Goal: Obtain resource: Download file/media

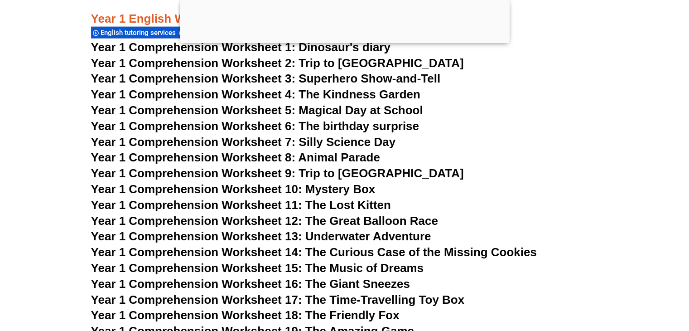
scroll to position [1235, 0]
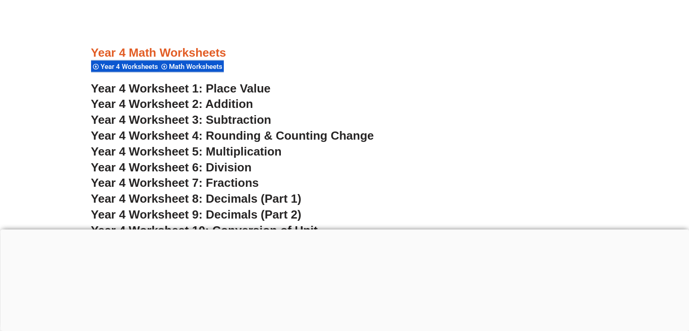
scroll to position [1733, 0]
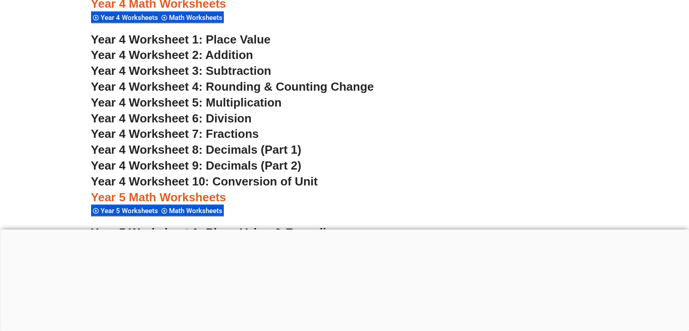
click at [141, 16] on span "Year 4 Worksheets" at bounding box center [131, 18] width 60 height 8
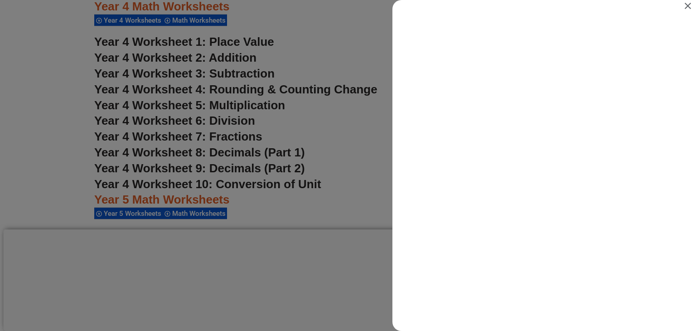
scroll to position [0, 0]
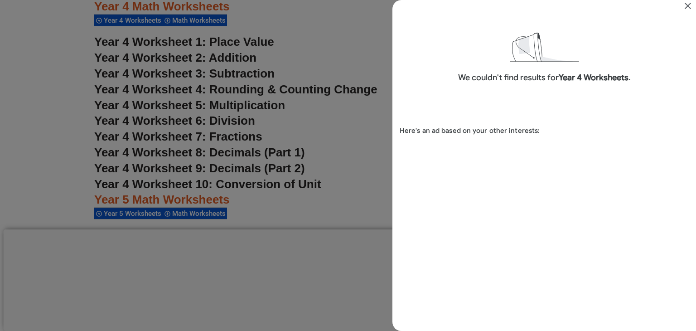
click at [689, 5] on icon "Close" at bounding box center [688, 5] width 11 height 11
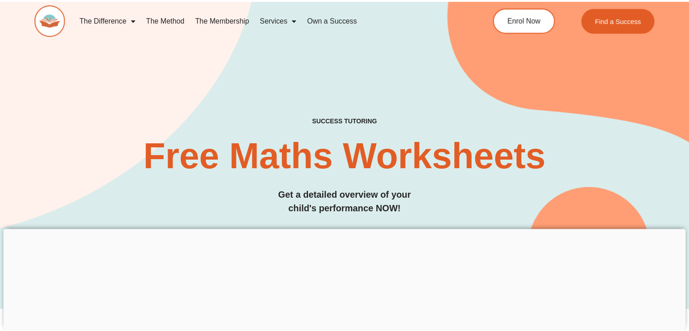
scroll to position [1733, 0]
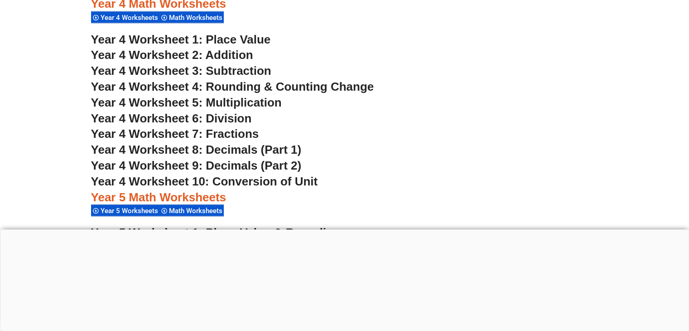
click at [195, 20] on span "Math Worksheets" at bounding box center [197, 18] width 56 height 8
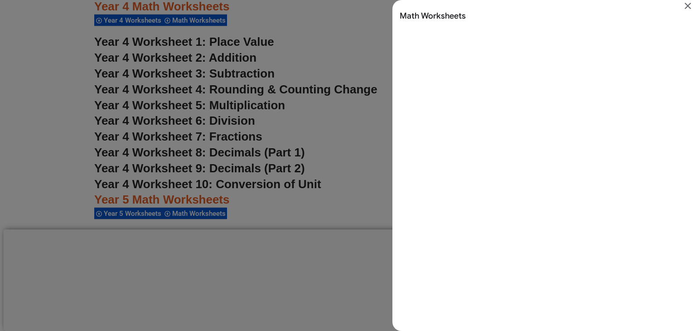
scroll to position [0, 0]
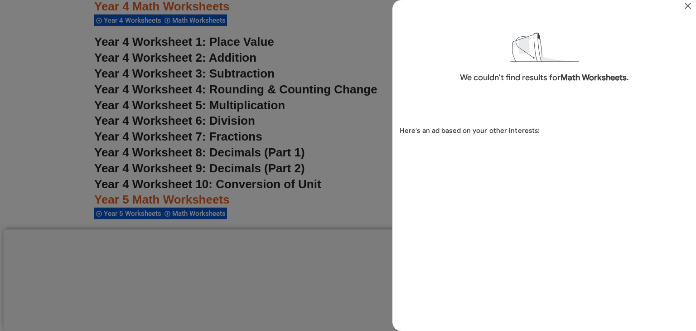
click at [689, 5] on icon "Close" at bounding box center [688, 5] width 11 height 11
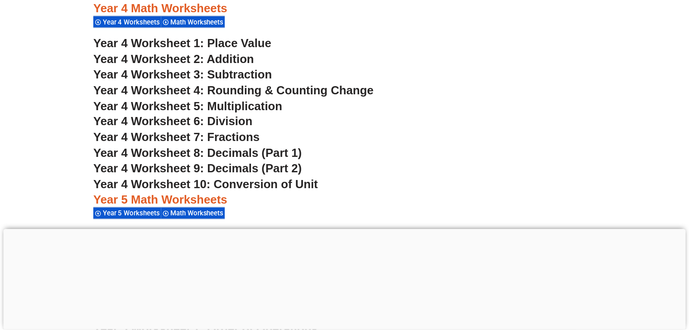
scroll to position [1733, 0]
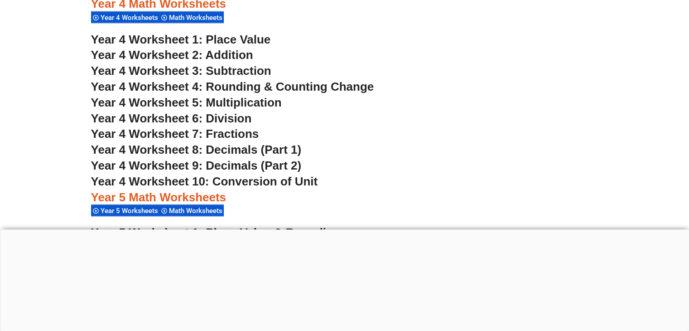
click at [214, 116] on span "Year 4 Worksheet 6: Division" at bounding box center [171, 119] width 161 height 14
